Goal: Book appointment/travel/reservation

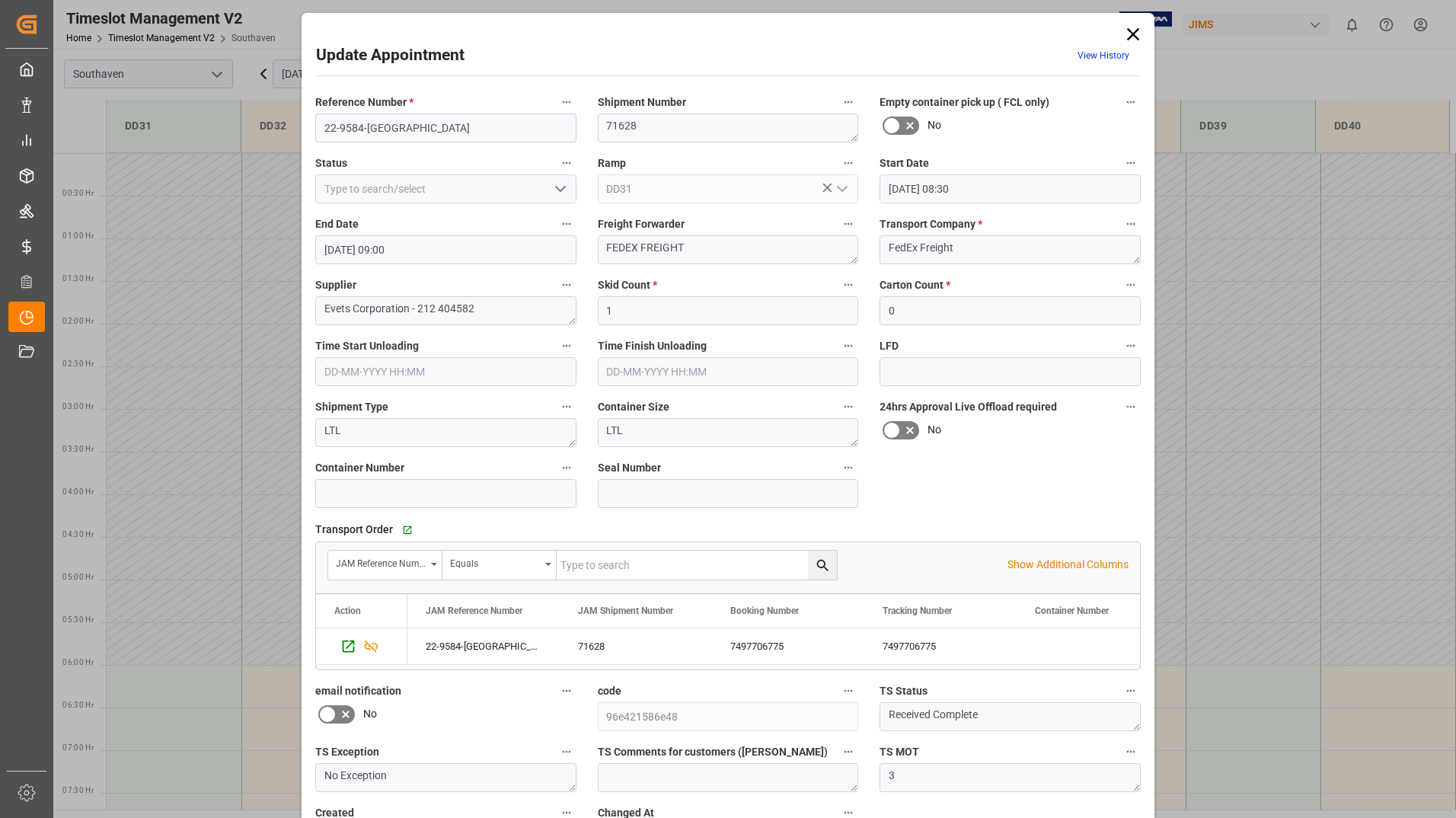
scroll to position [557, 0]
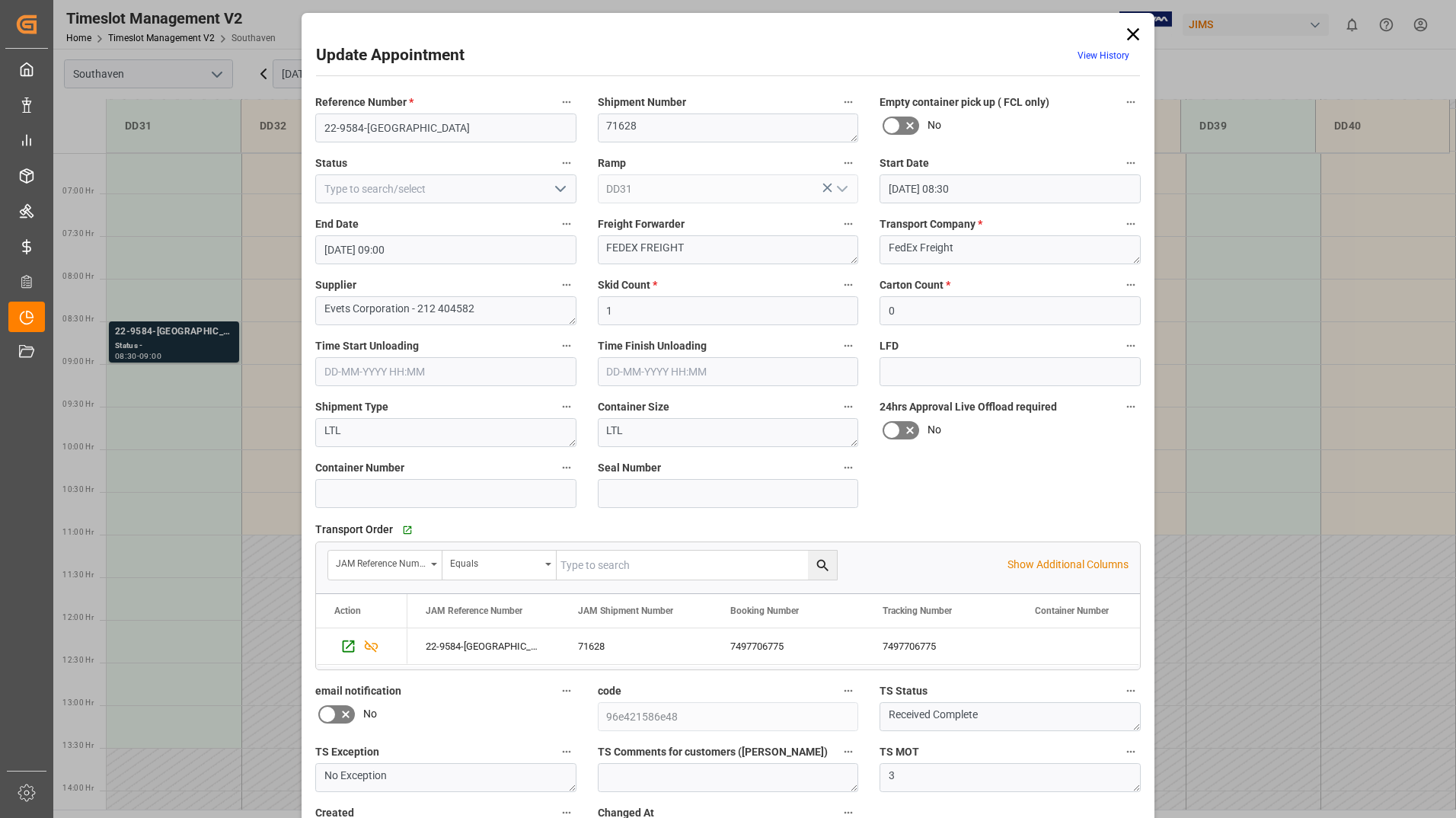
click at [1127, 35] on icon at bounding box center [1132, 34] width 22 height 22
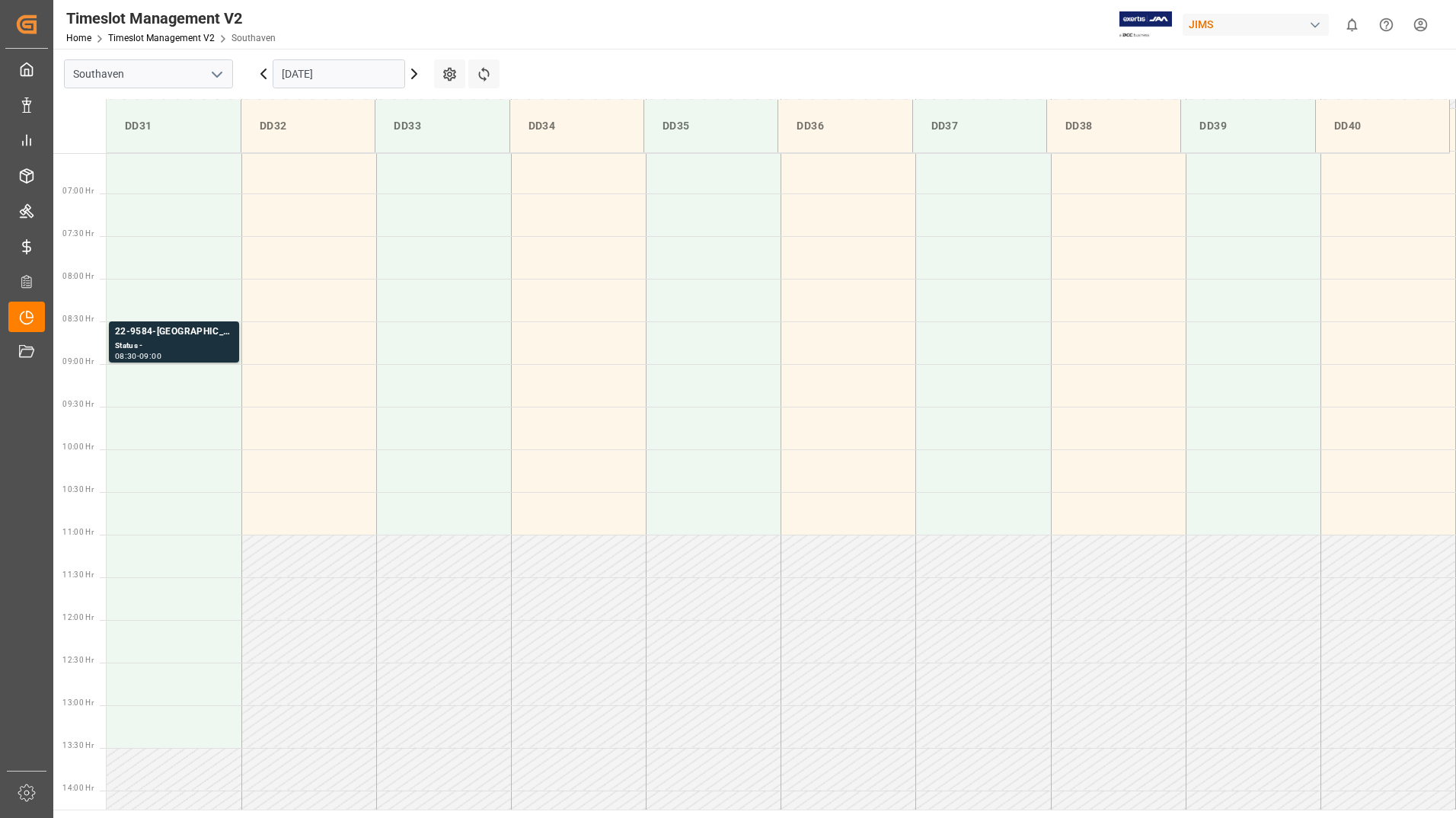
click at [337, 68] on input "[DATE]" at bounding box center [339, 73] width 133 height 29
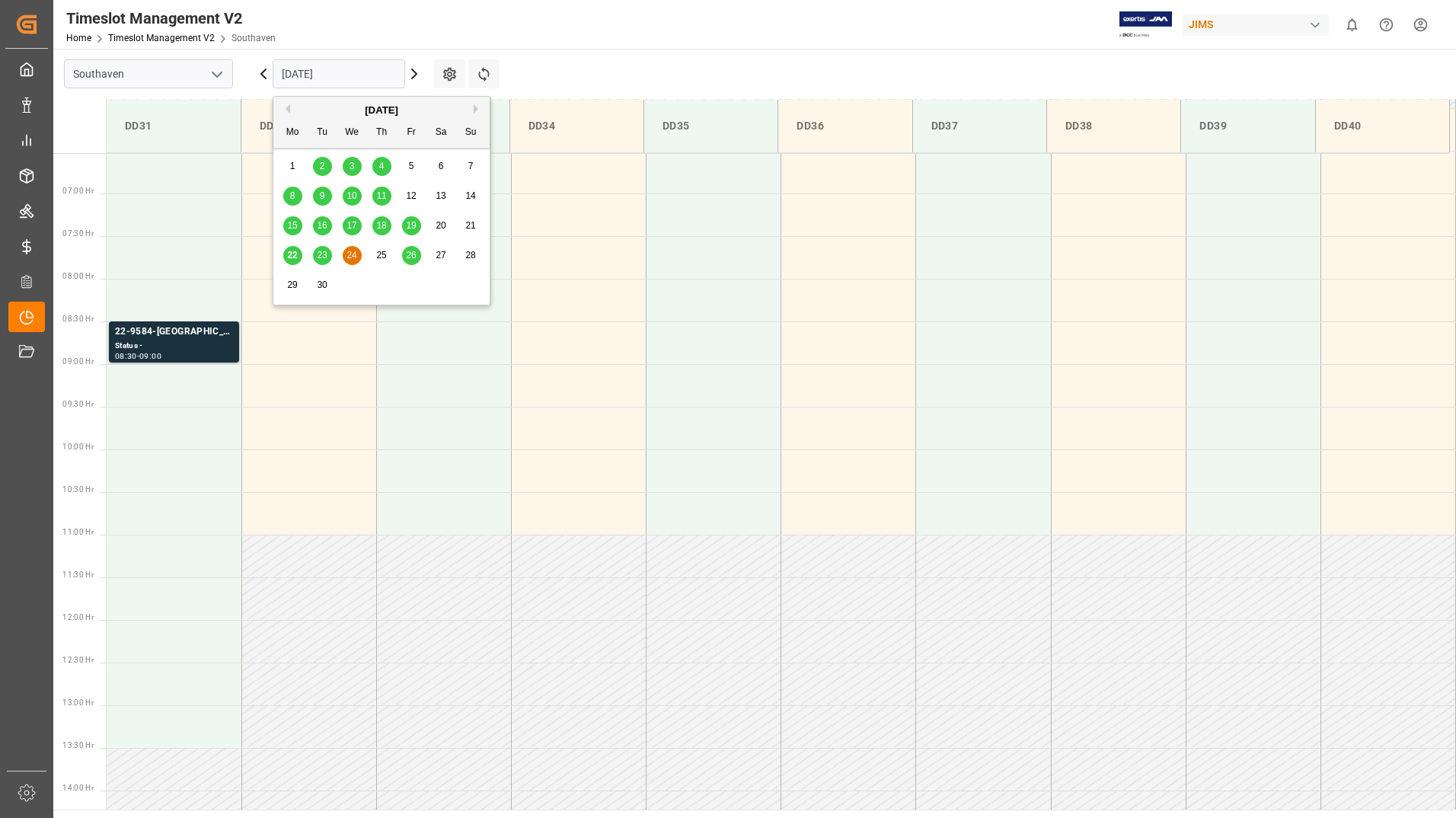
click at [322, 251] on span "23" at bounding box center [321, 255] width 10 height 10
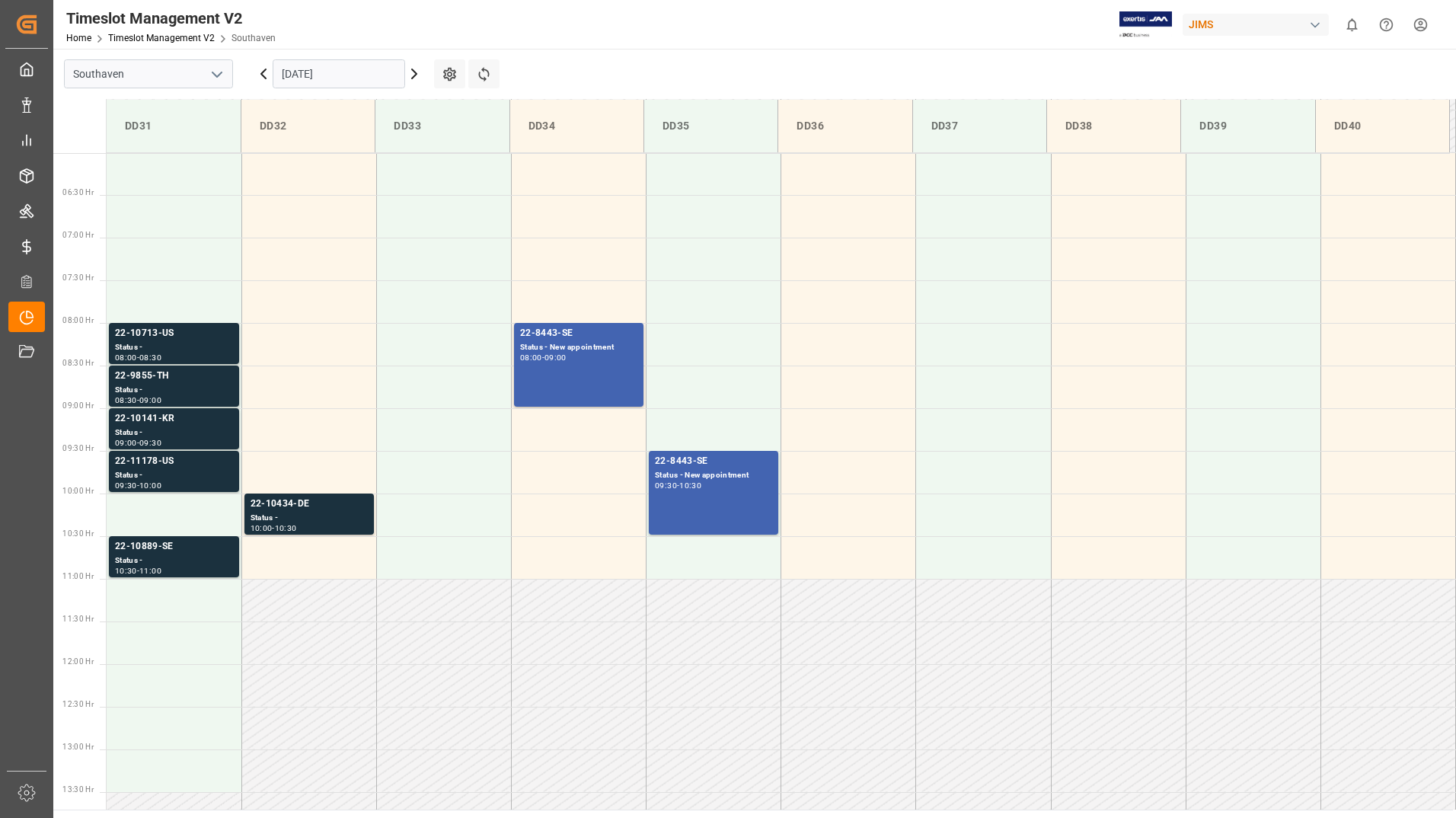
scroll to position [489, 0]
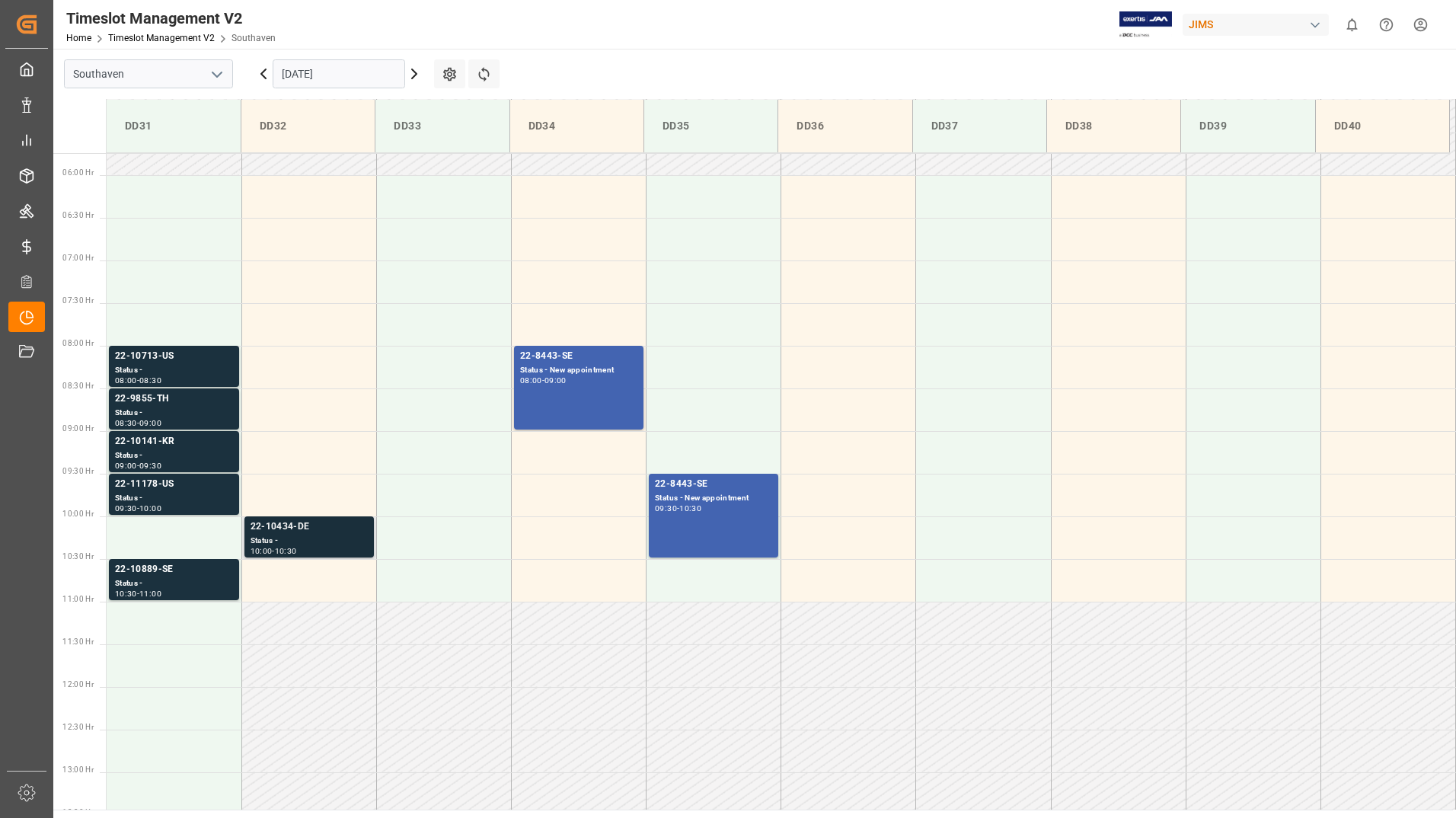
click at [317, 538] on div "Status -" at bounding box center [309, 541] width 117 height 13
click at [601, 405] on div "22-8443-SE Status - New appointment 08:00 - 09:00" at bounding box center [578, 387] width 117 height 78
click at [900, 64] on main "Southaven [DATE] Settings Refresh Time Slots DD31 DD32 DD33 DD34 DD35 DD36 DD37…" at bounding box center [752, 429] width 1399 height 761
click at [578, 383] on div "08:00 - 09:00" at bounding box center [578, 381] width 117 height 8
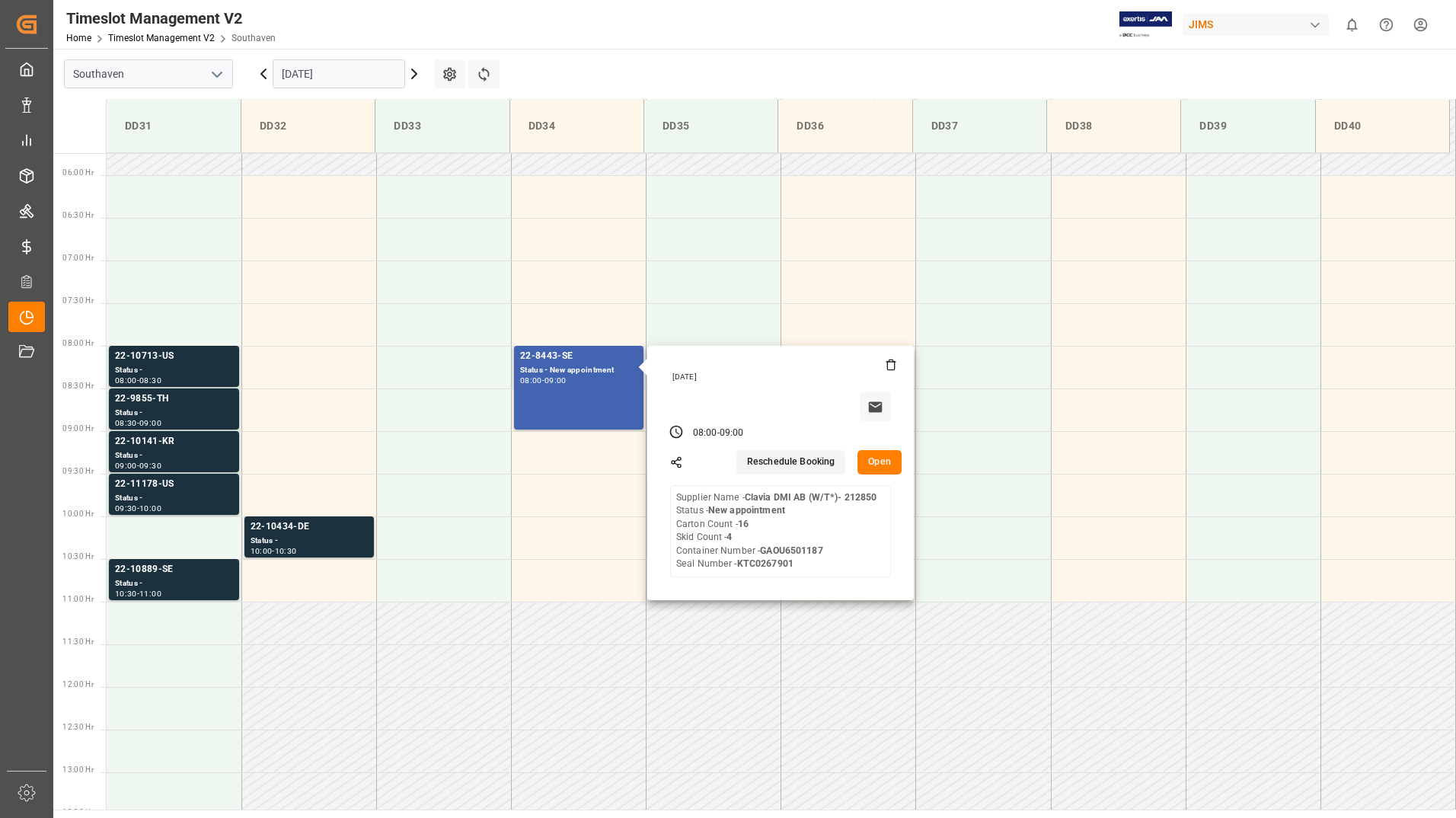
click at [874, 468] on button "Open" at bounding box center [879, 462] width 44 height 24
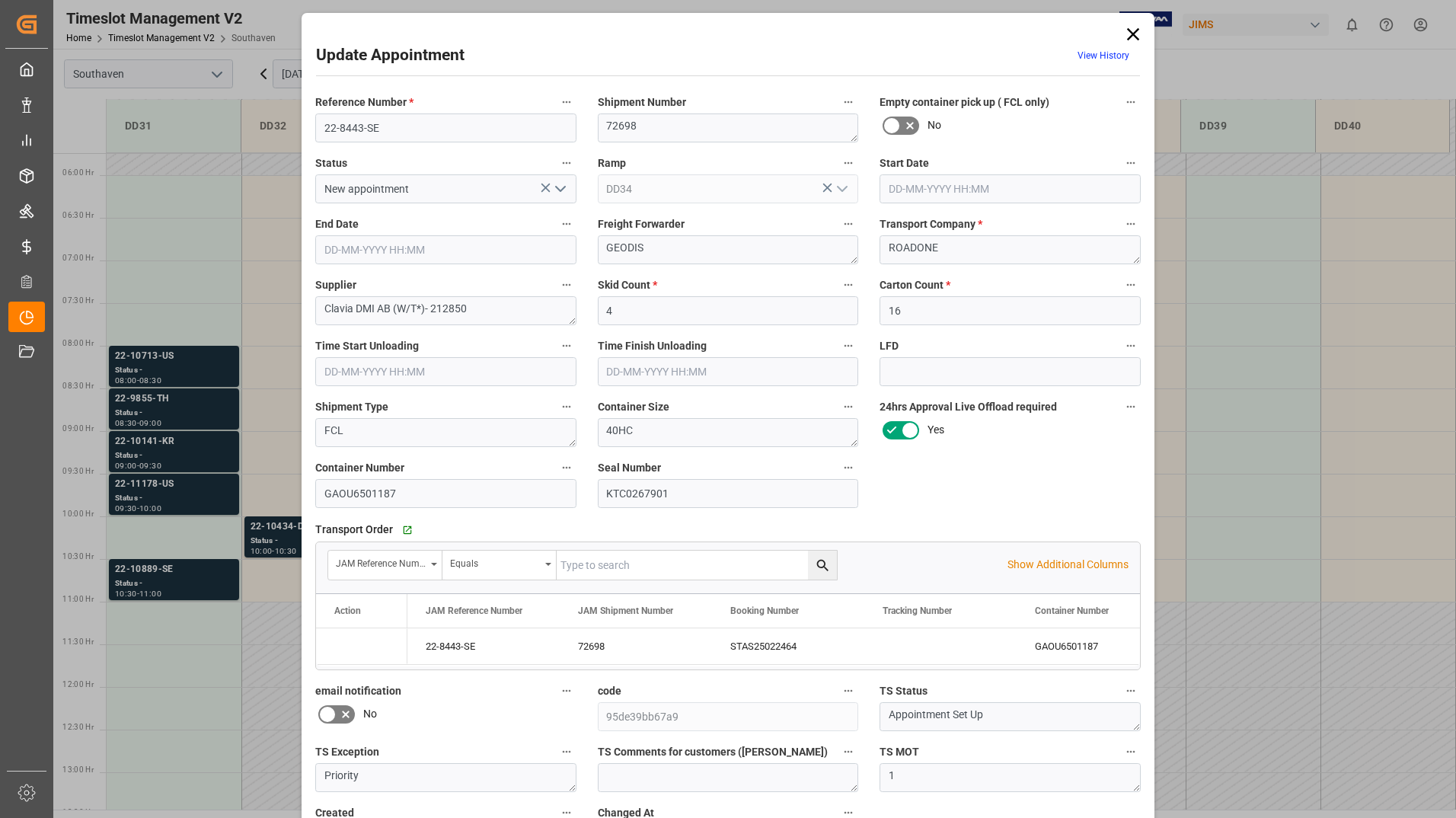
type input "[DATE] 08:00"
type input "[DATE] 09:00"
type input "[DATE] 18:17"
drag, startPoint x: 313, startPoint y: 493, endPoint x: 396, endPoint y: 496, distance: 83.1
click at [396, 496] on input "GAOU6501187" at bounding box center [445, 493] width 261 height 29
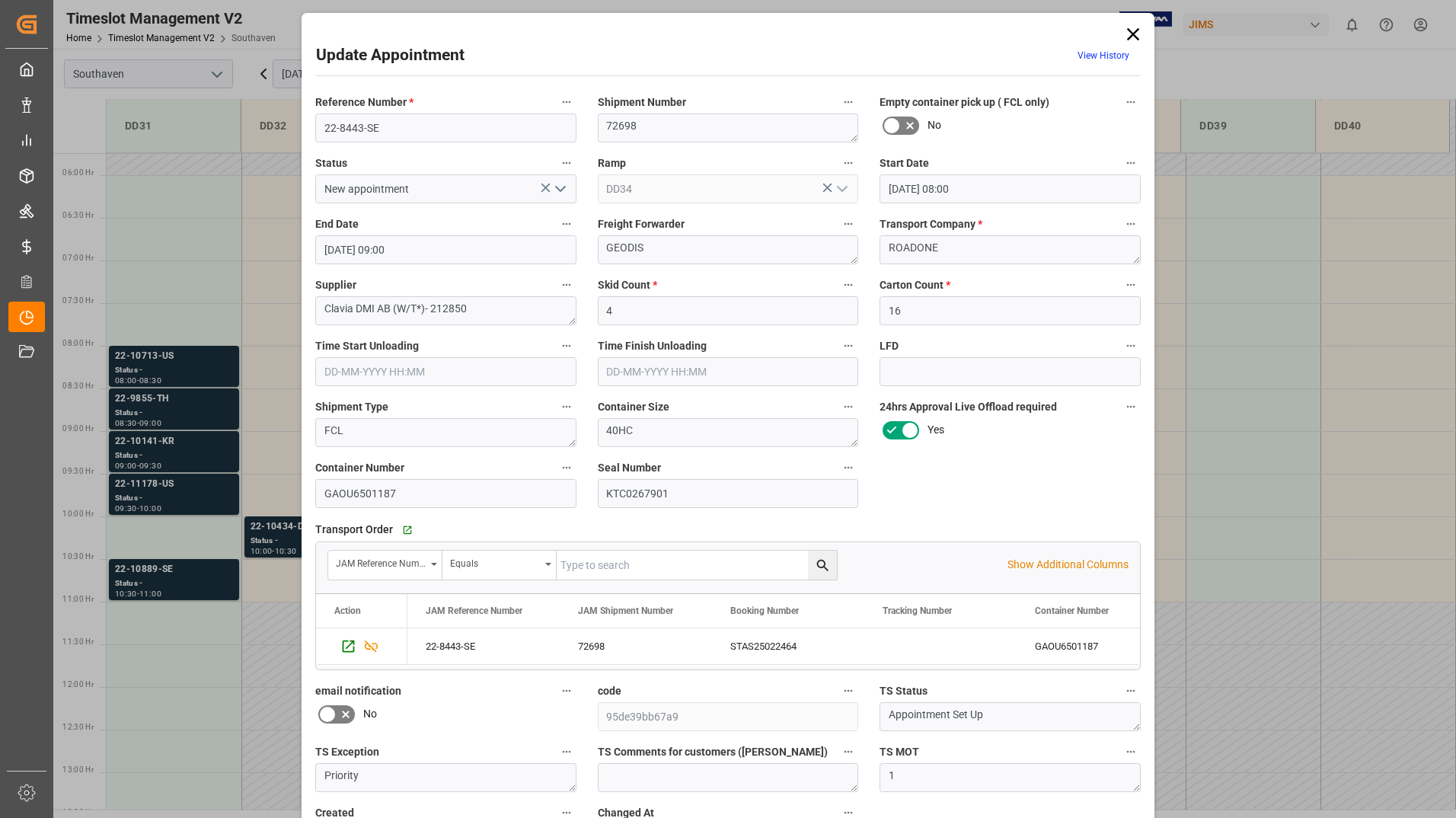
drag, startPoint x: 1127, startPoint y: 37, endPoint x: 1120, endPoint y: 51, distance: 15.7
click at [1128, 38] on icon at bounding box center [1132, 34] width 22 height 22
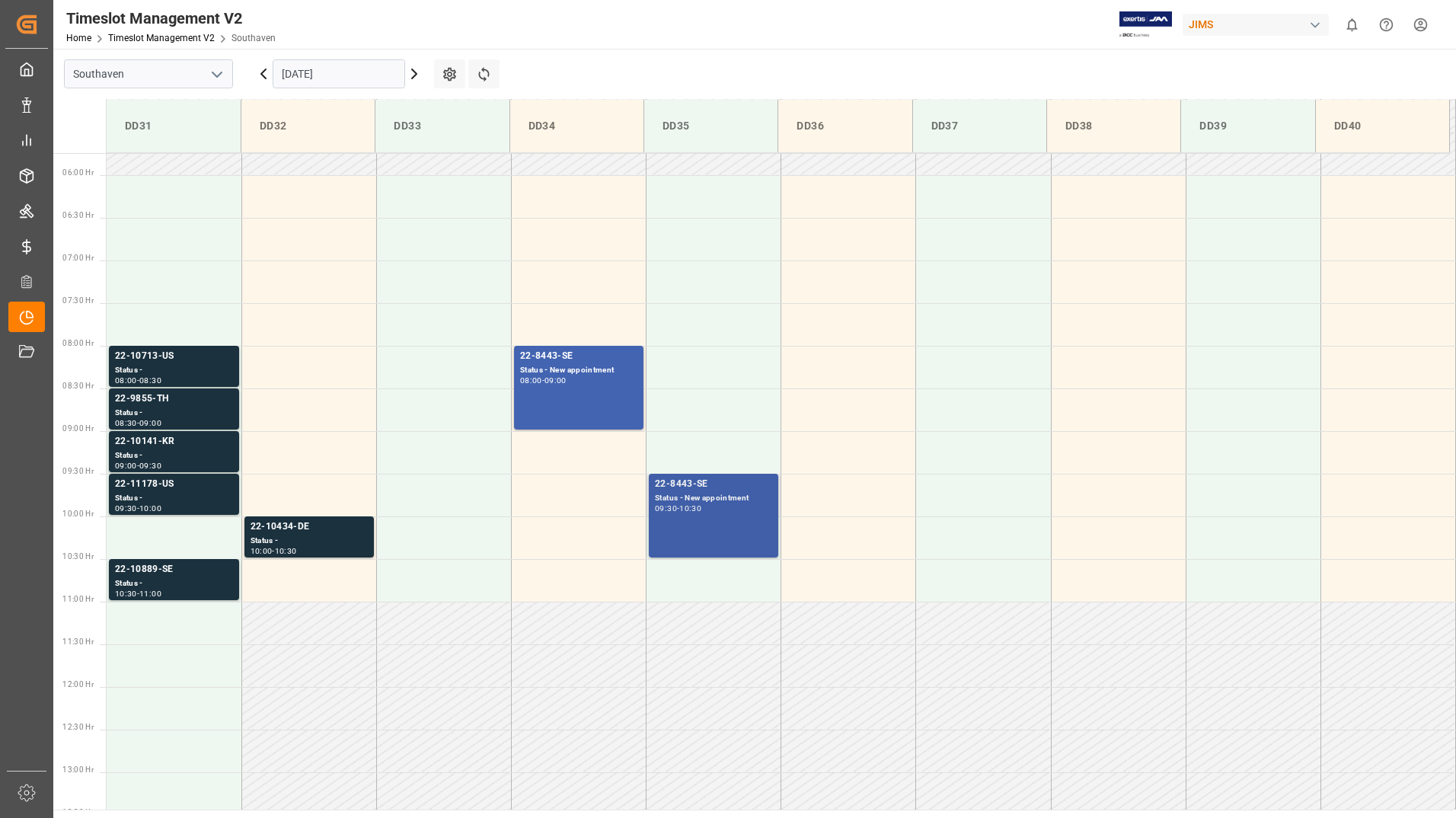
click at [699, 508] on div "10:30" at bounding box center [691, 507] width 22 height 7
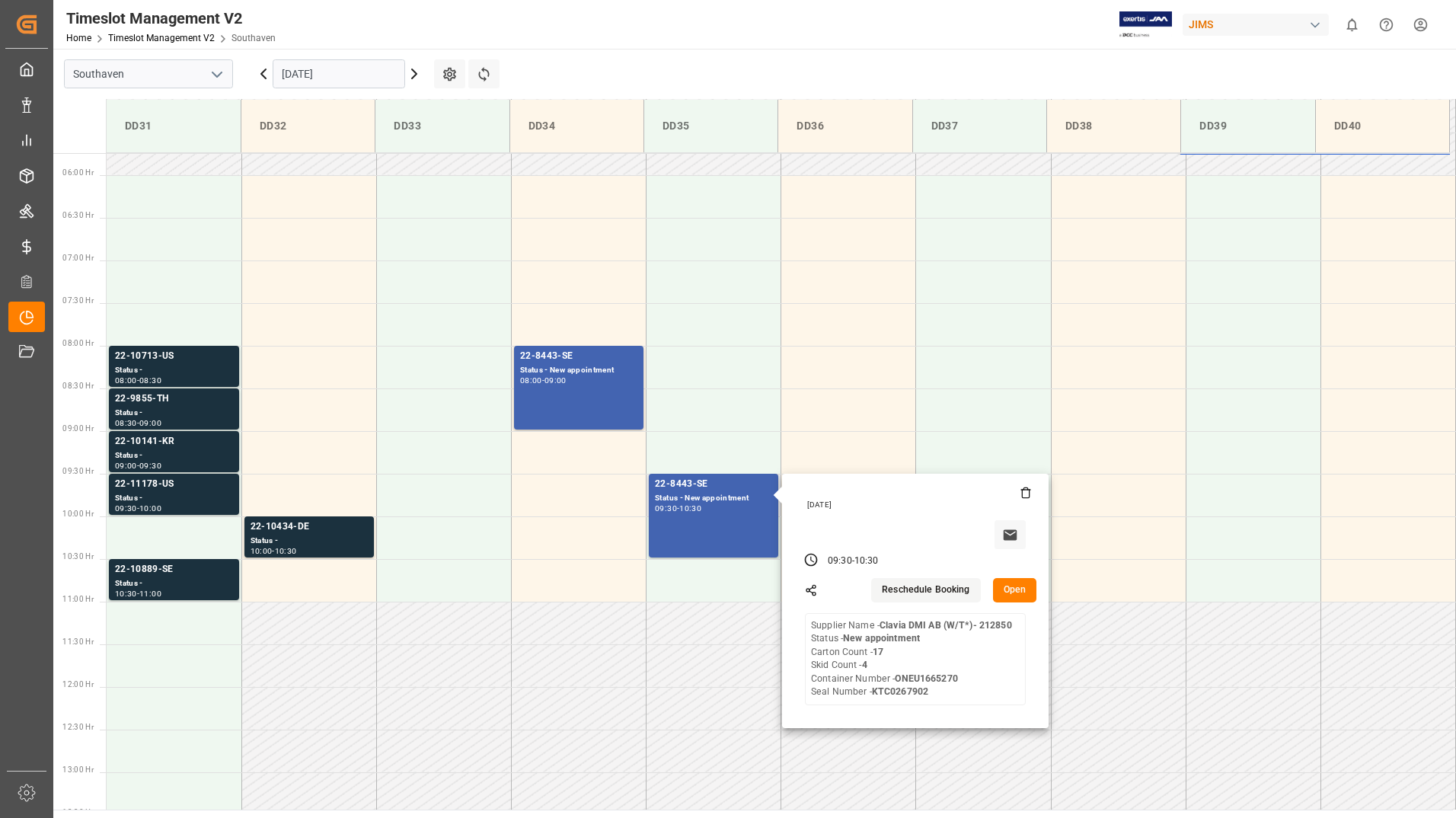
click at [1026, 588] on button "Open" at bounding box center [1014, 590] width 44 height 24
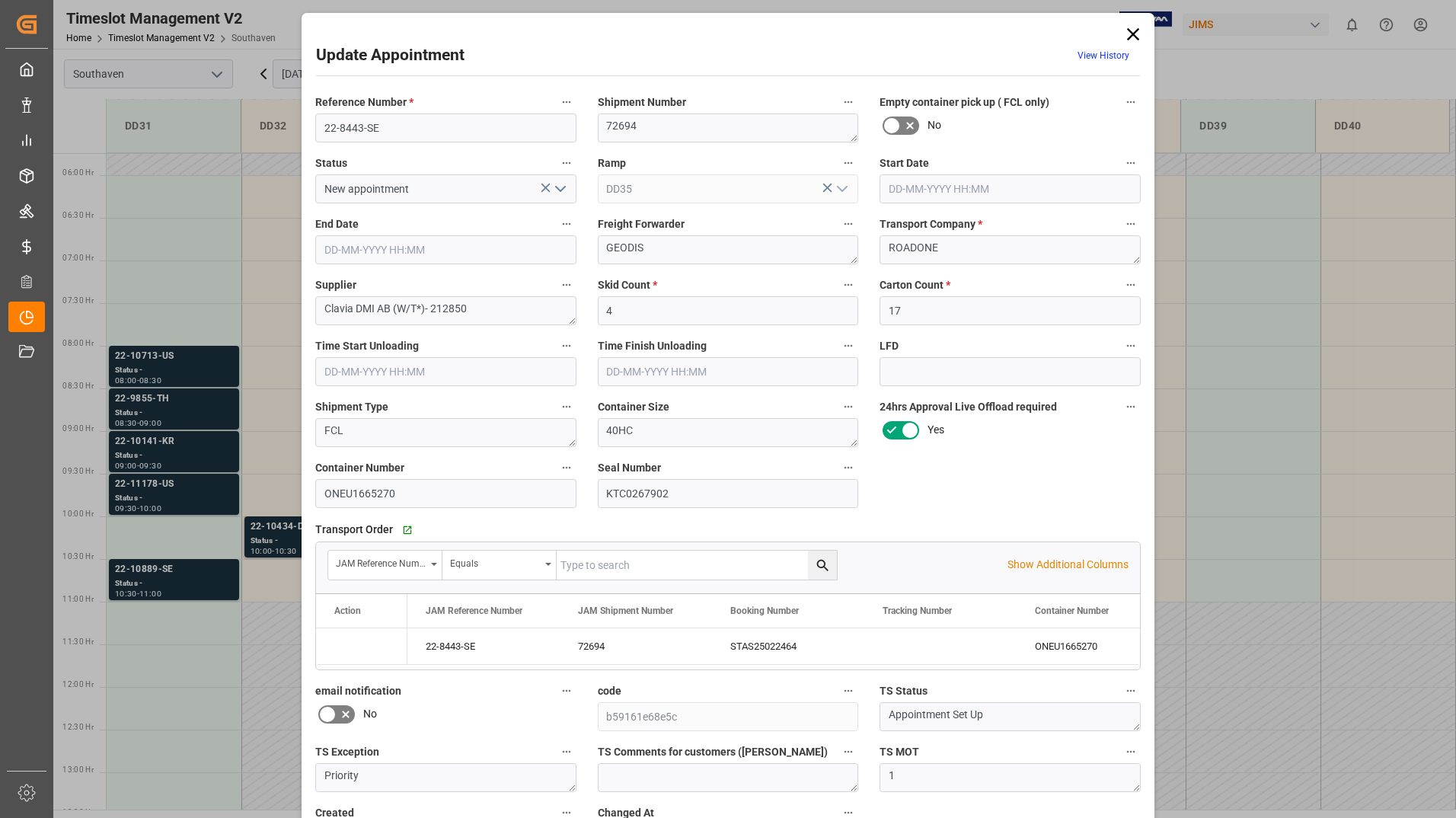
type input "[DATE] 09:30"
type input "[DATE] 10:30"
type input "[DATE] 18:22"
drag, startPoint x: 320, startPoint y: 492, endPoint x: 394, endPoint y: 492, distance: 74.0
click at [394, 492] on input "ONEU1665270" at bounding box center [445, 493] width 261 height 29
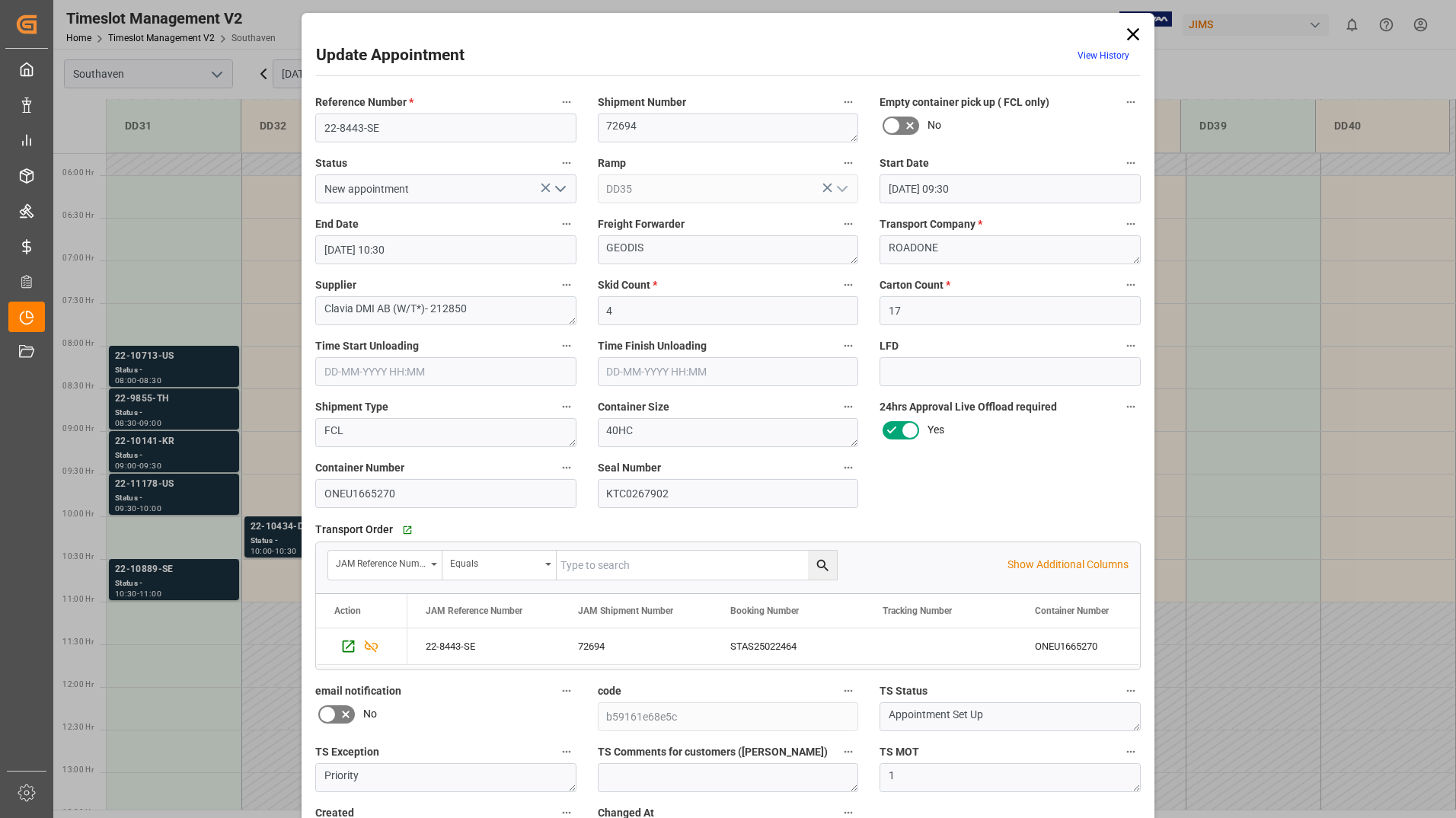
click at [1128, 34] on icon at bounding box center [1132, 34] width 12 height 12
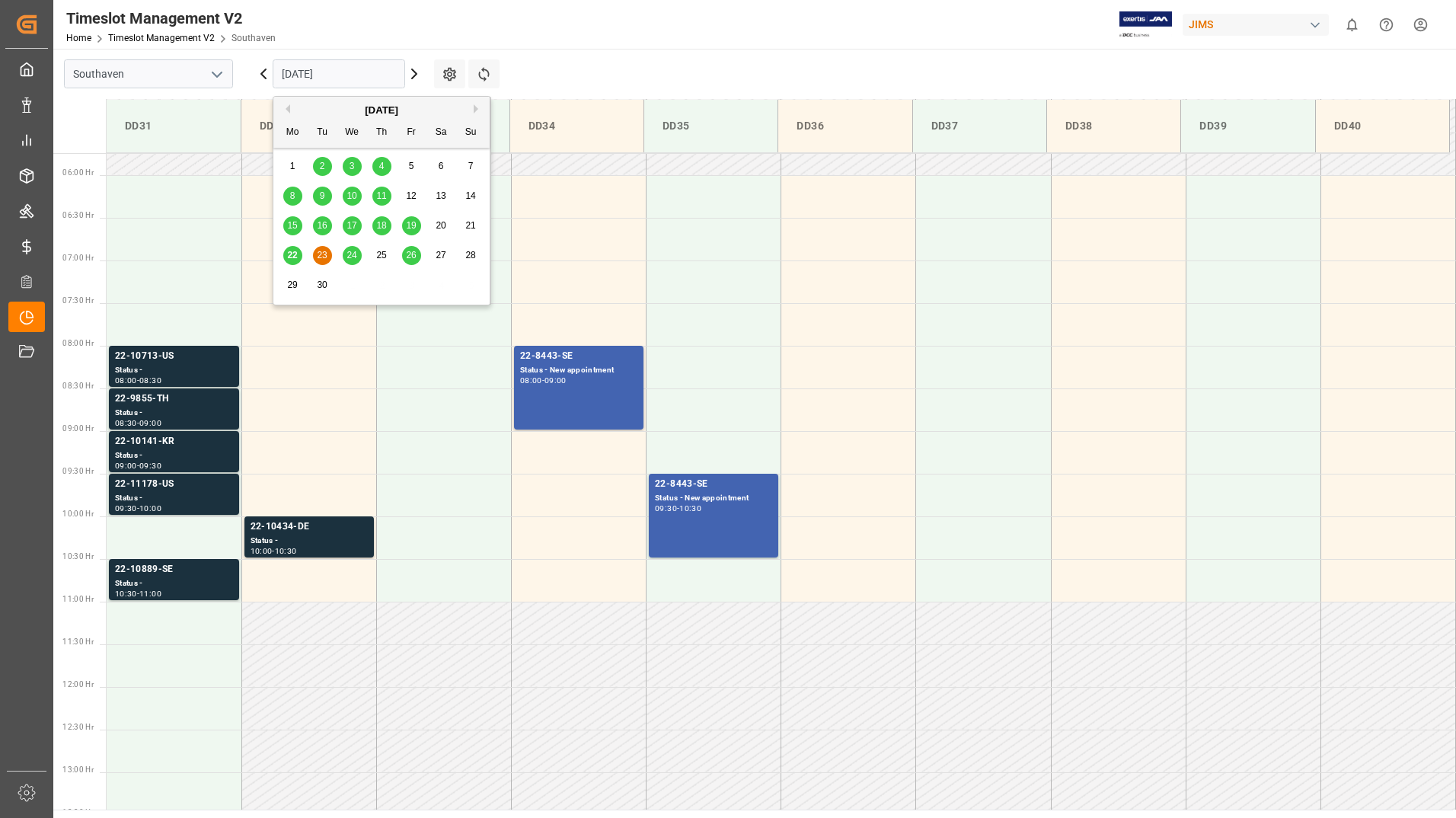
click at [344, 76] on input "[DATE]" at bounding box center [339, 73] width 133 height 29
click at [353, 256] on span "24" at bounding box center [351, 255] width 10 height 10
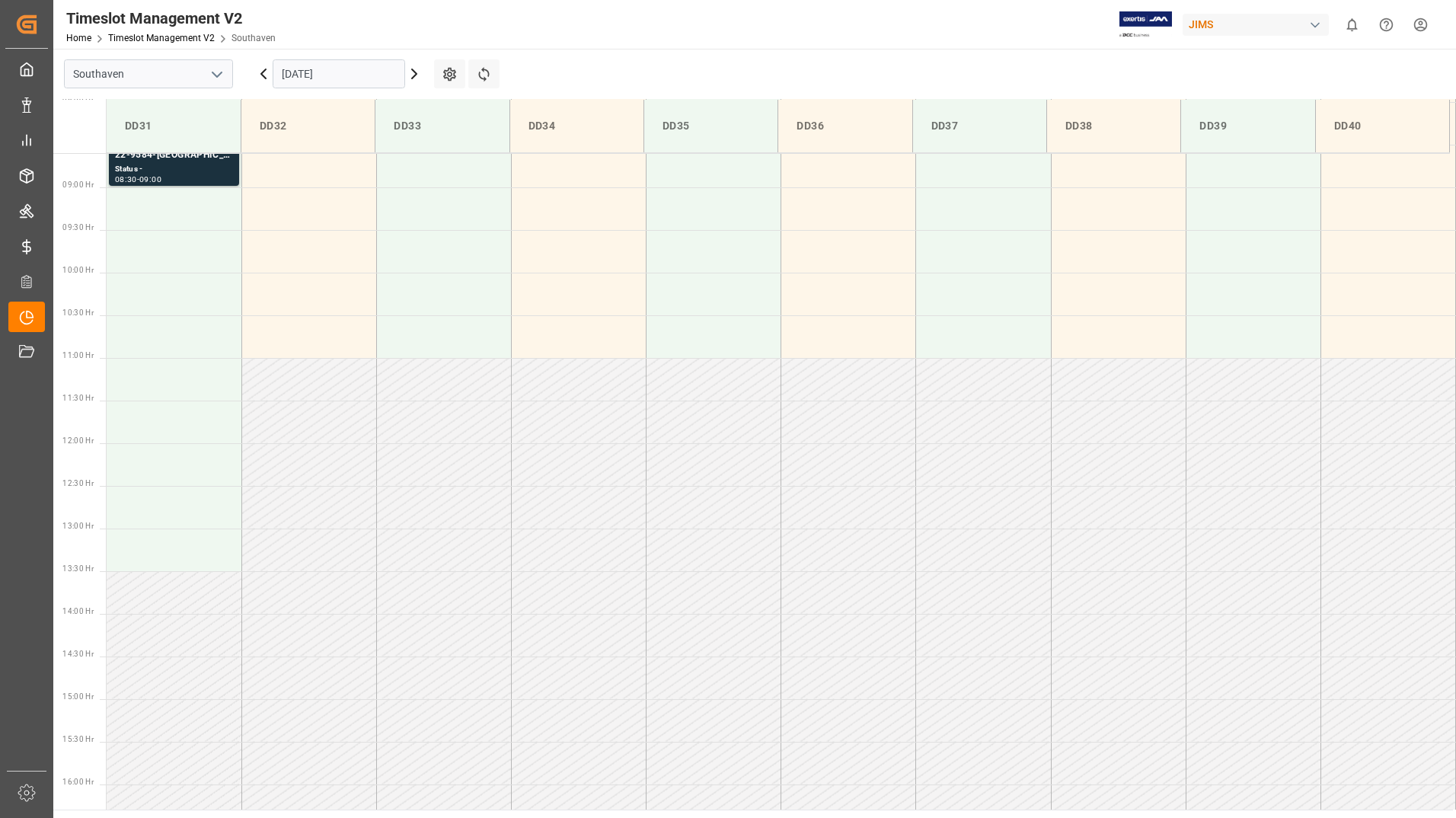
scroll to position [718, 0]
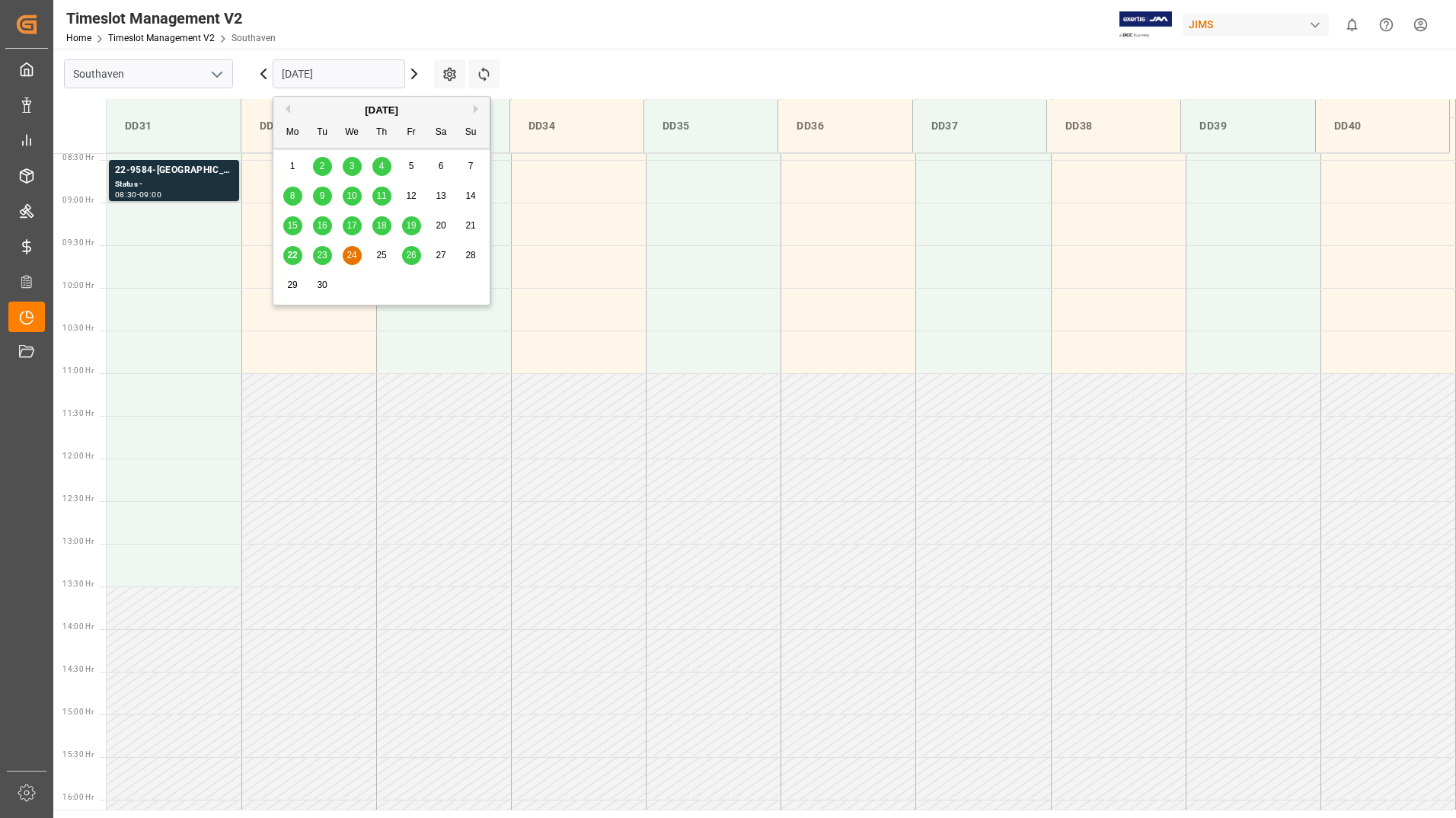
click at [386, 71] on input "[DATE]" at bounding box center [339, 73] width 133 height 29
click at [378, 254] on span "25" at bounding box center [381, 255] width 10 height 10
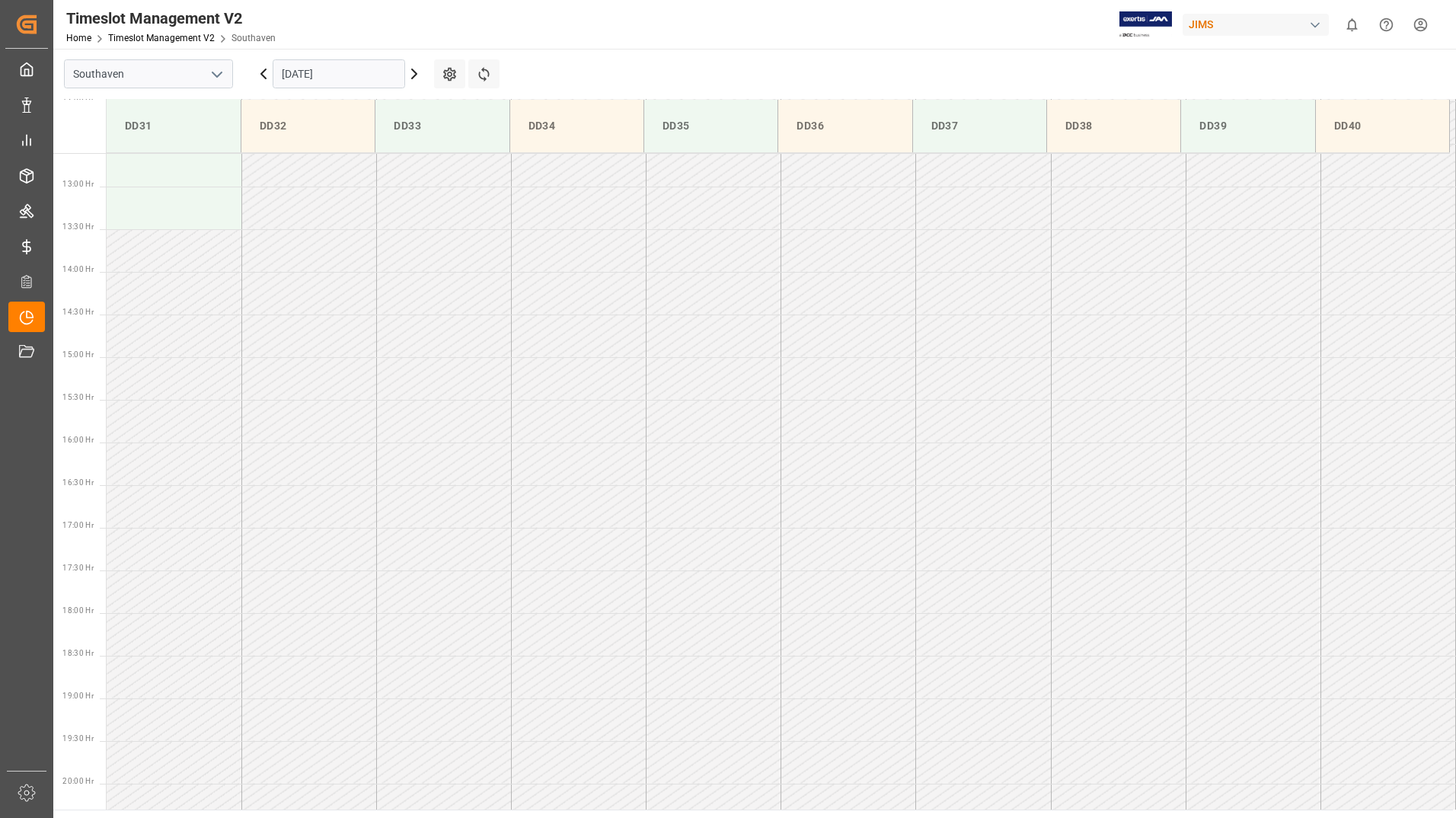
scroll to position [1099, 0]
